Goal: Information Seeking & Learning: Check status

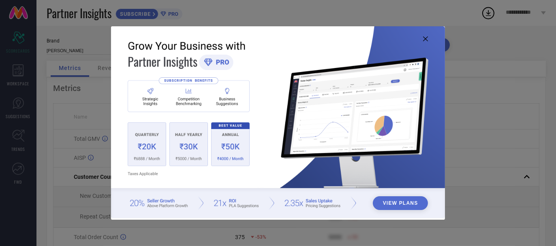
click at [424, 36] on img at bounding box center [277, 122] width 333 height 192
click at [424, 39] on icon at bounding box center [425, 38] width 5 height 5
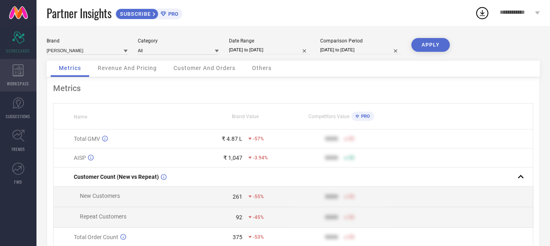
click at [15, 77] on div "WORKSPACE" at bounding box center [18, 75] width 36 height 32
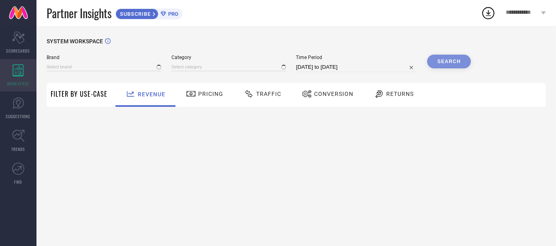
type input "[PERSON_NAME]"
type input "All"
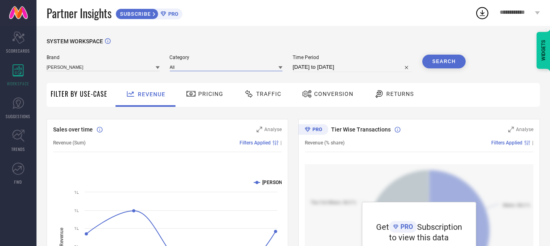
click at [218, 66] on input at bounding box center [226, 67] width 113 height 9
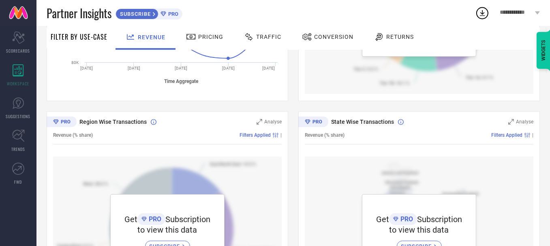
scroll to position [300, 0]
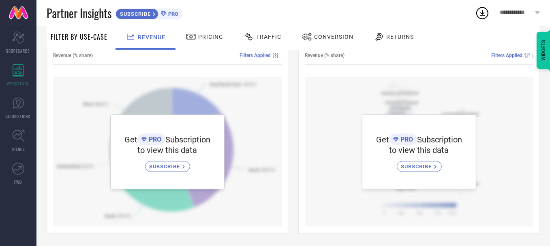
click at [199, 35] on span "Pricing" at bounding box center [210, 37] width 25 height 6
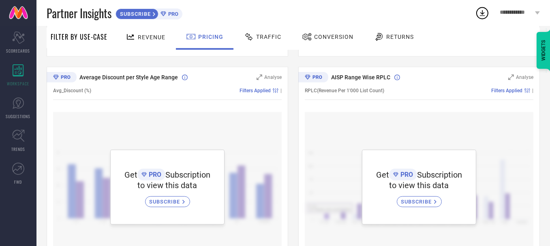
scroll to position [513, 0]
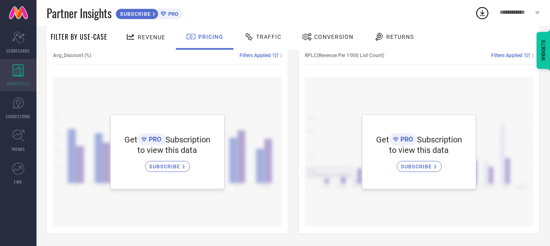
click at [19, 79] on div "WORKSPACE" at bounding box center [18, 75] width 36 height 32
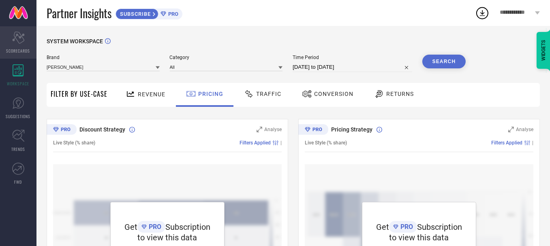
click at [16, 41] on icon "Scorecard" at bounding box center [18, 38] width 13 height 12
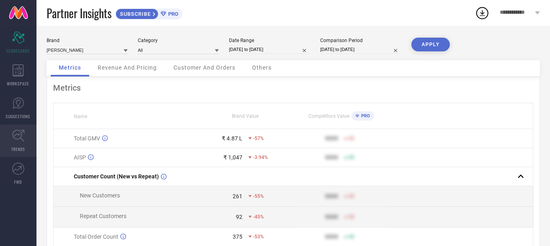
scroll to position [94, 0]
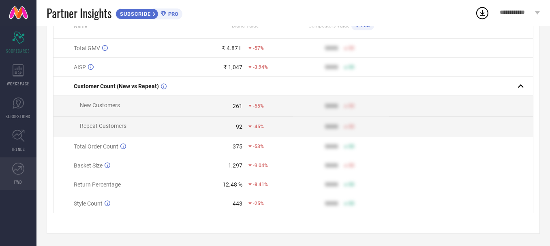
click at [14, 171] on icon at bounding box center [17, 169] width 9 height 6
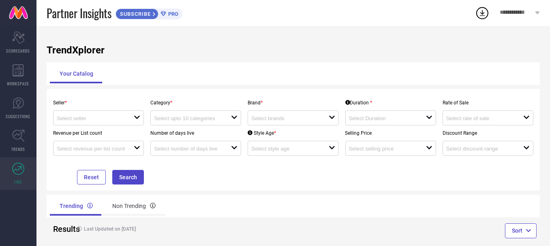
scroll to position [13, 0]
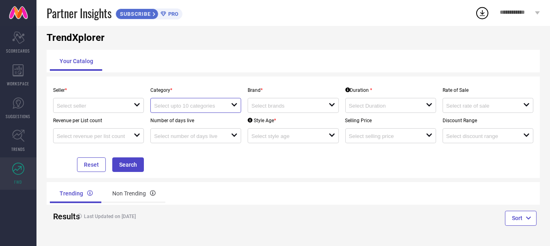
click at [220, 104] on input at bounding box center [188, 106] width 69 height 6
click at [261, 105] on input at bounding box center [285, 106] width 69 height 6
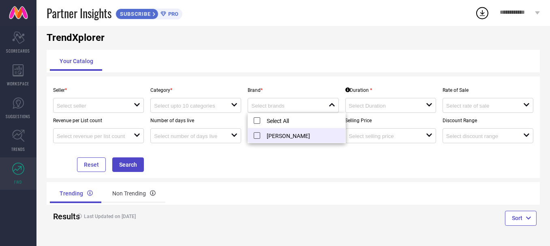
click at [266, 138] on li "[PERSON_NAME]" at bounding box center [296, 135] width 97 height 15
type input "[PERSON_NAME]"
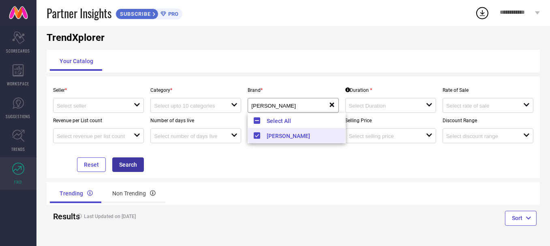
click at [128, 164] on button "Search" at bounding box center [128, 165] width 32 height 15
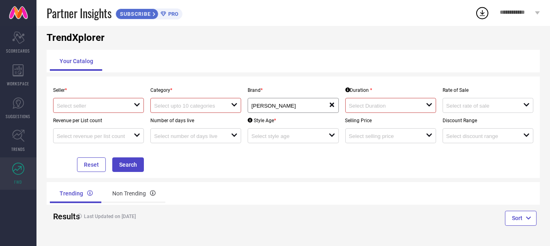
click at [101, 110] on div "open" at bounding box center [98, 105] width 91 height 15
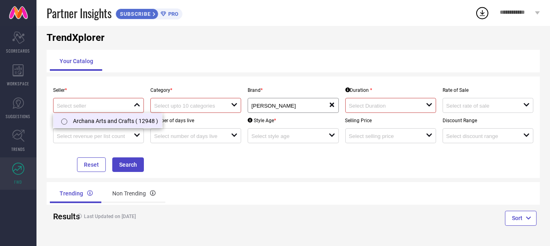
click at [101, 117] on li "Archana Arts and Crafts ( 12948 )" at bounding box center [107, 120] width 109 height 15
type input "Archana Arts and Crafts ( 12948 )"
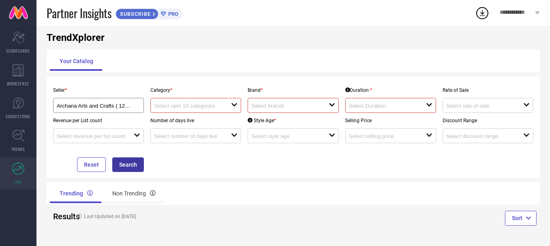
click at [124, 163] on button "Search" at bounding box center [128, 165] width 32 height 15
click at [517, 214] on button "Sort" at bounding box center [521, 218] width 32 height 15
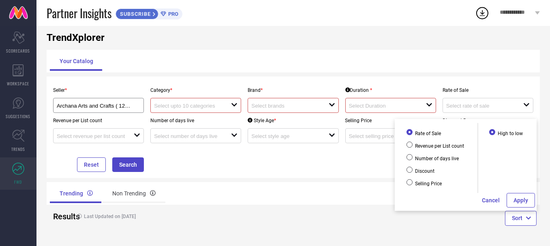
click at [367, 176] on div "Seller * Archana Arts and Crafts ( 12948 ) Category * open Brand * open Duratio…" at bounding box center [293, 128] width 493 height 102
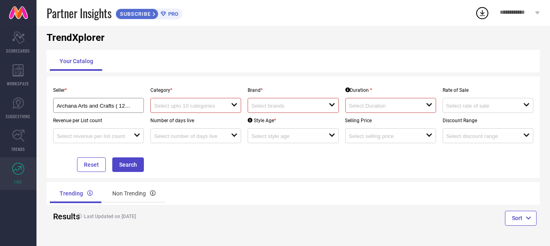
scroll to position [0, 0]
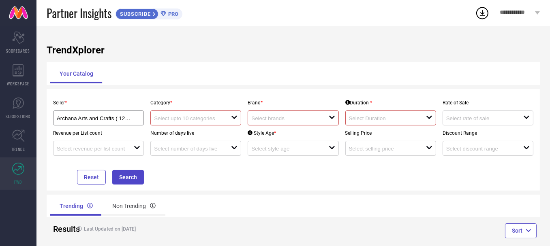
click at [19, 6] on link at bounding box center [18, 13] width 36 height 26
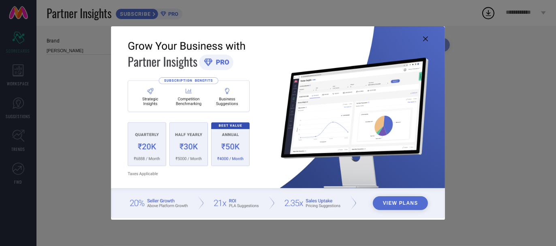
type input "All"
